Goal: Information Seeking & Learning: Learn about a topic

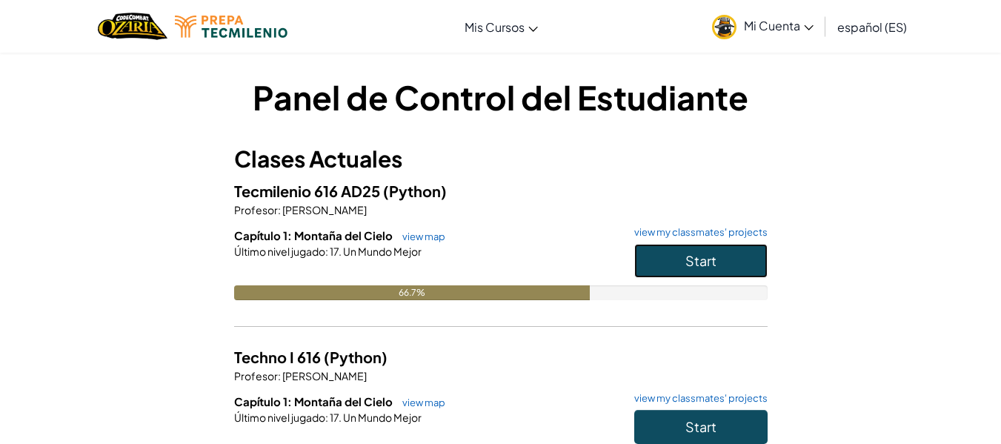
click at [682, 265] on button "Start" at bounding box center [700, 261] width 133 height 34
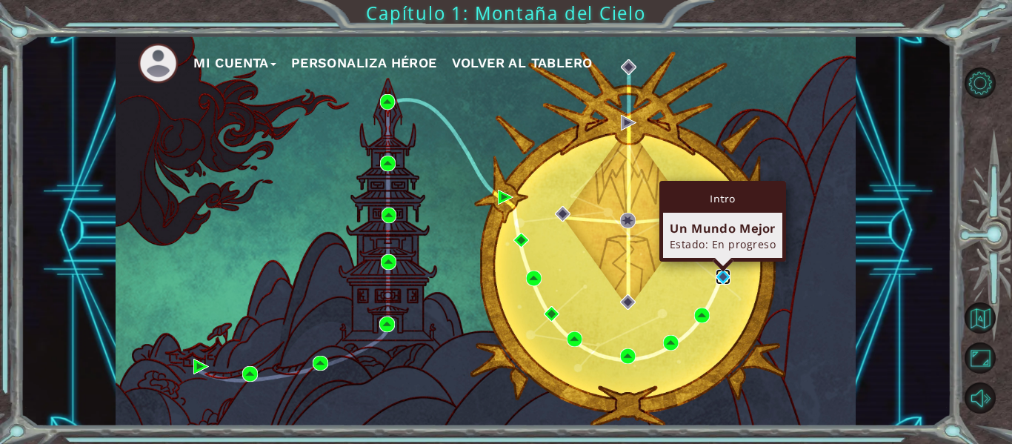
click at [721, 279] on img at bounding box center [724, 277] width 16 height 16
